Goal: Task Accomplishment & Management: Use online tool/utility

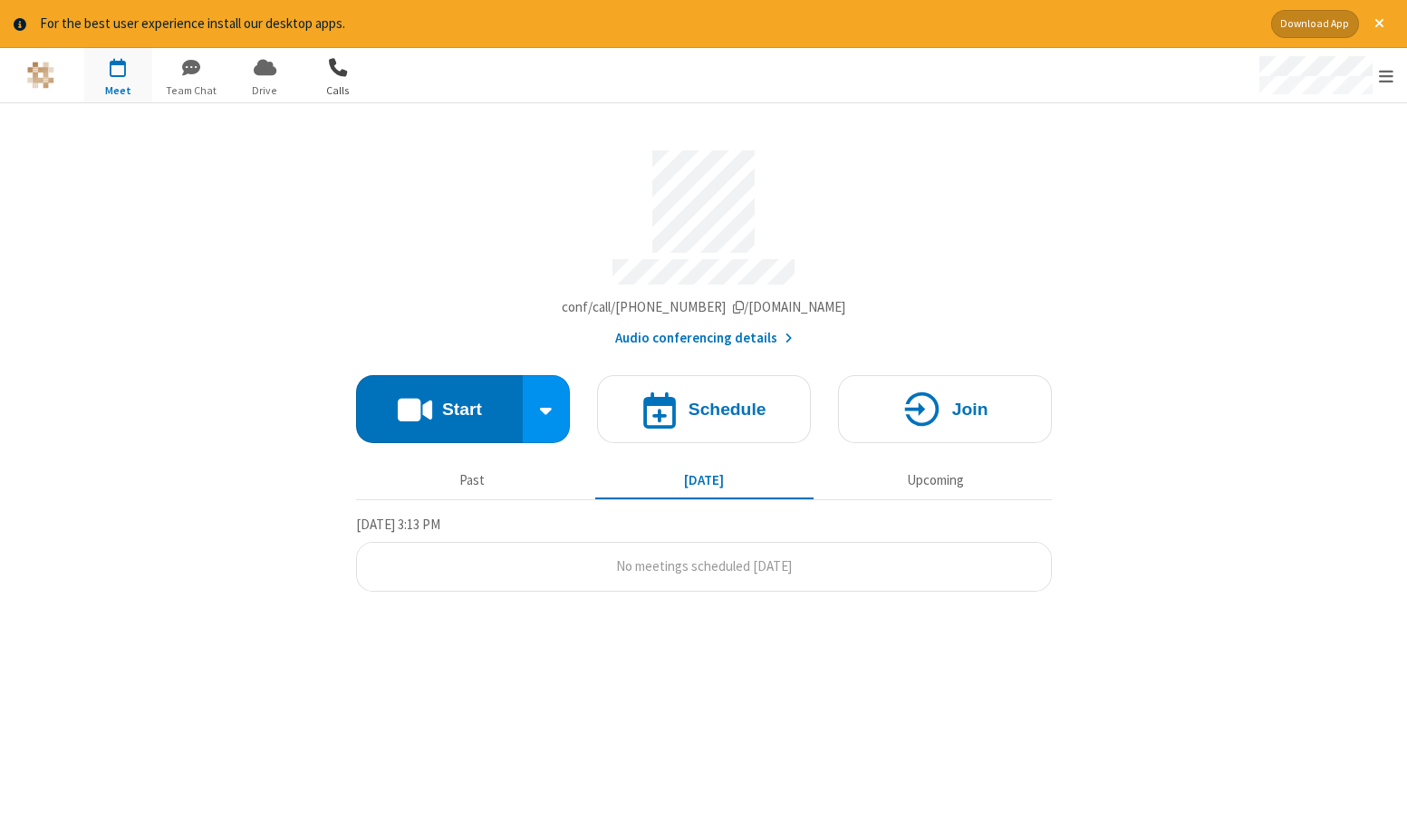
click at [342, 78] on span "button" at bounding box center [338, 67] width 68 height 31
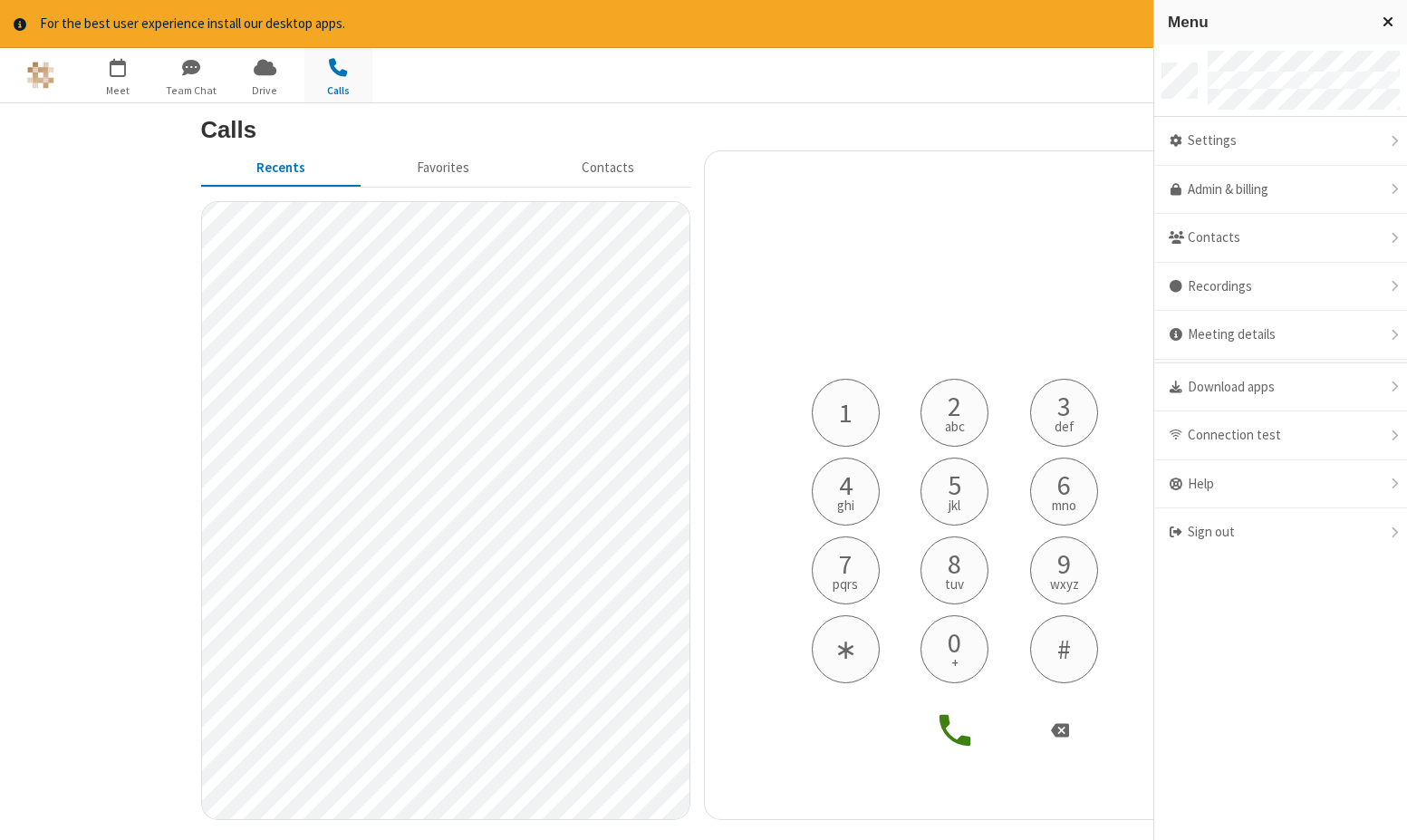
click at [1389, 21] on span "Close menu" at bounding box center [1388, 21] width 11 height 15
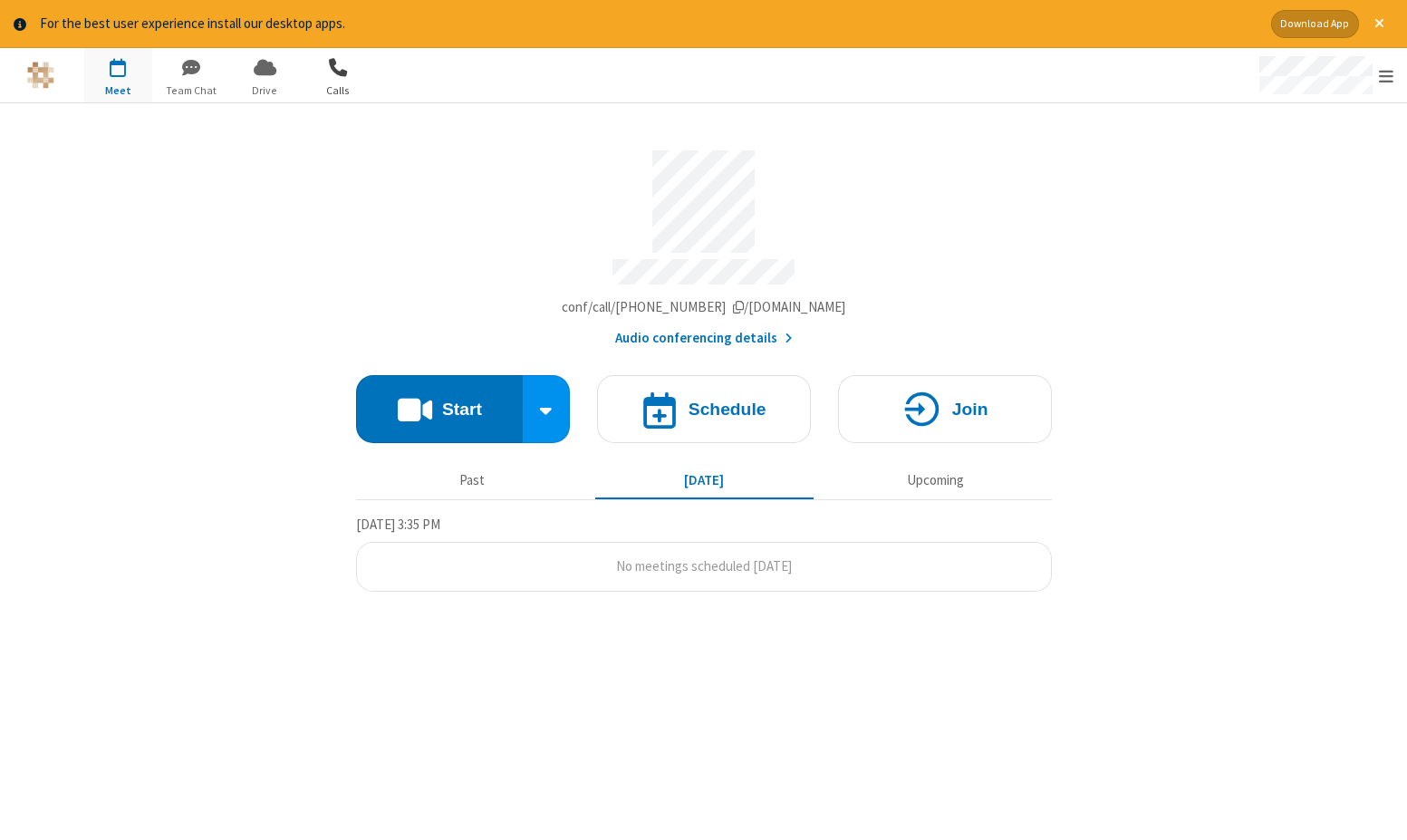
click at [342, 79] on span "button" at bounding box center [338, 67] width 68 height 31
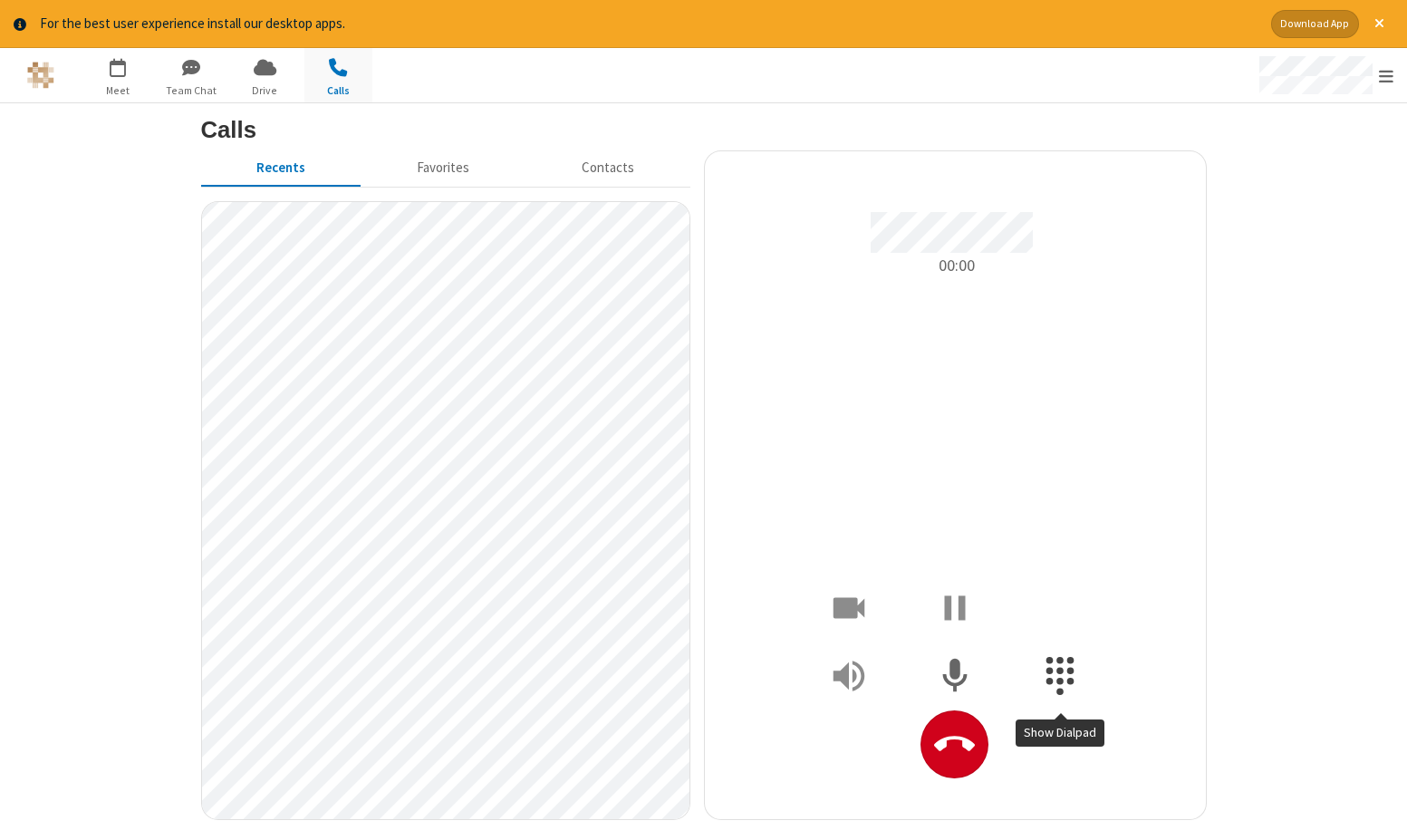
click at [1049, 691] on icon "Show Dialpad" at bounding box center [1061, 676] width 42 height 42
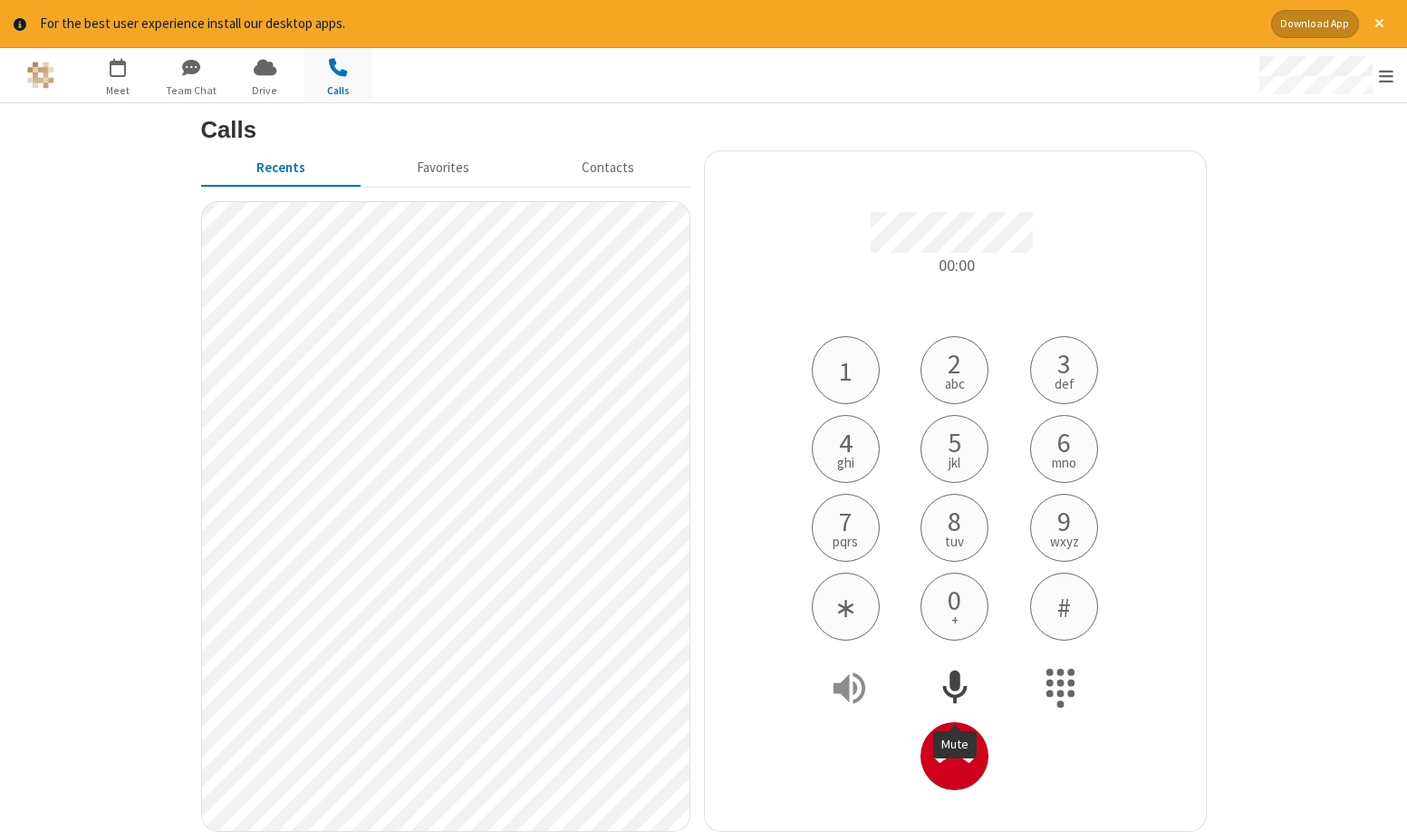
click at [952, 690] on icon "Mute" at bounding box center [954, 687] width 24 height 34
click at [1058, 680] on icon "Hide Dialpad" at bounding box center [1060, 688] width 28 height 39
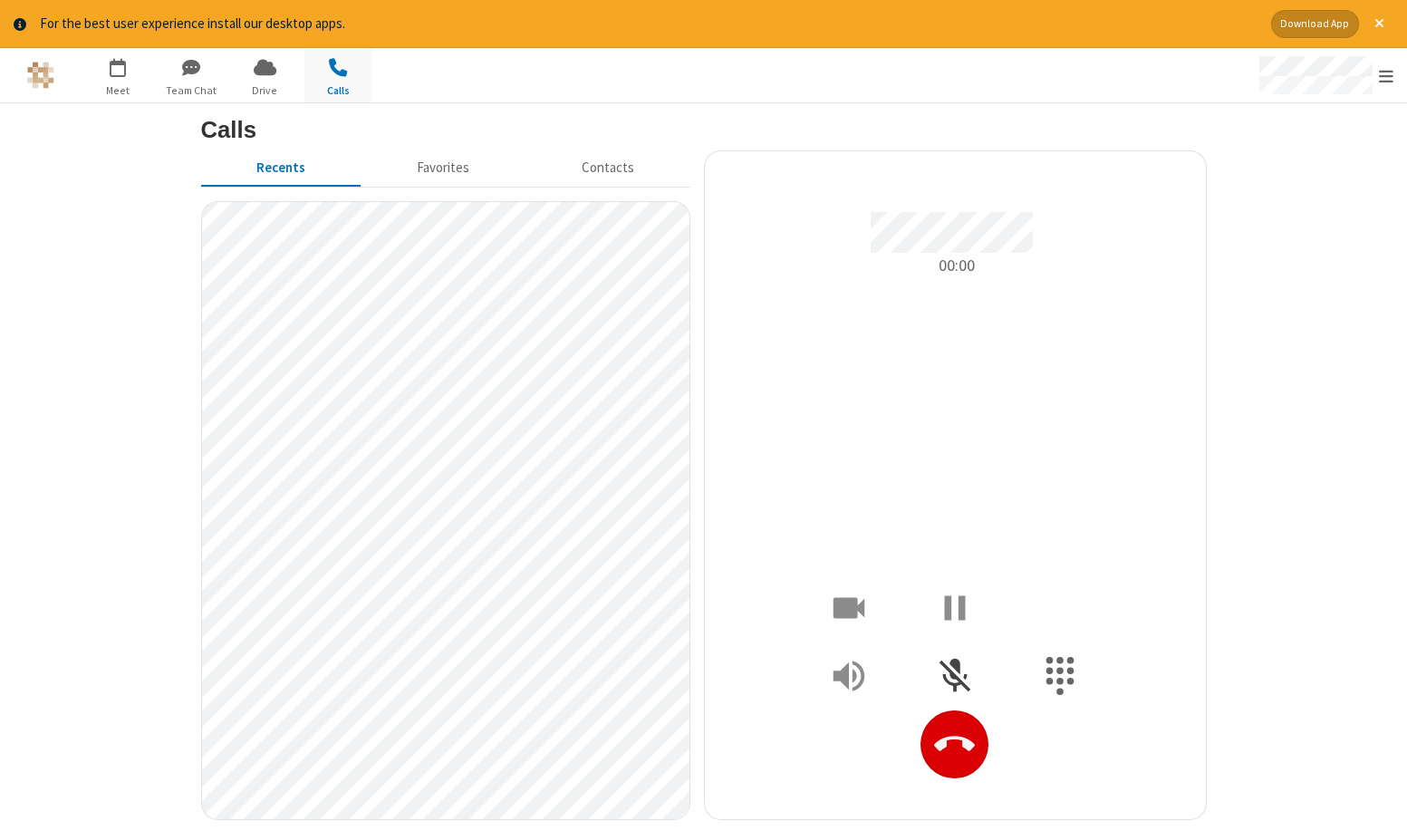
click at [945, 749] on icon "Hangup" at bounding box center [954, 744] width 40 height 40
